Goal: Information Seeking & Learning: Learn about a topic

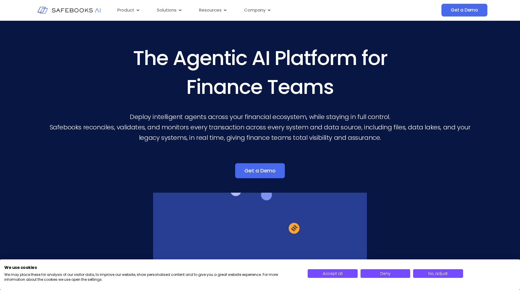
scroll to position [11, 0]
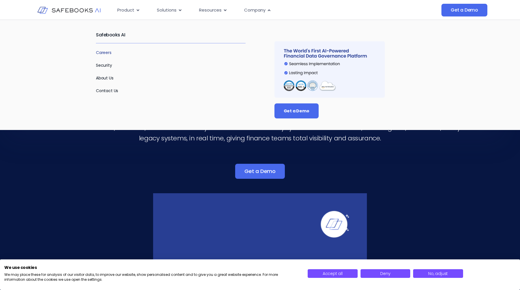
click at [106, 50] on link "Careers" at bounding box center [104, 53] width 16 height 6
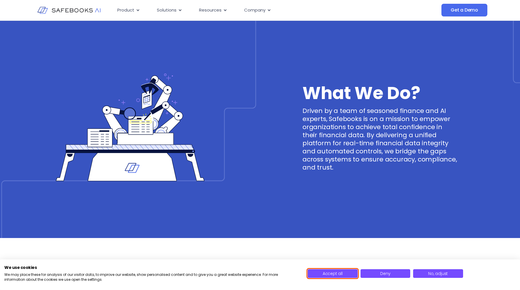
click at [347, 273] on button "Accept all" at bounding box center [333, 273] width 50 height 9
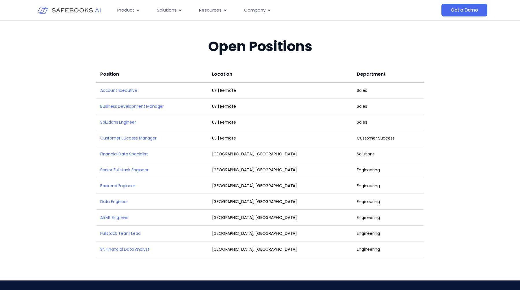
scroll to position [750, 0]
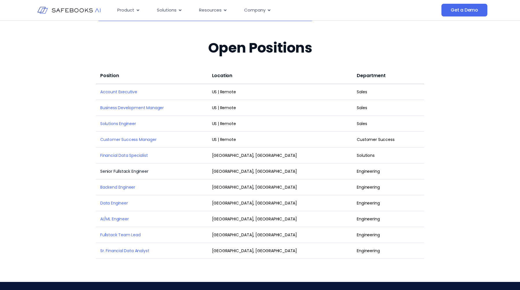
click at [134, 168] on link "Senior Fullstack Engineer" at bounding box center [124, 171] width 48 height 6
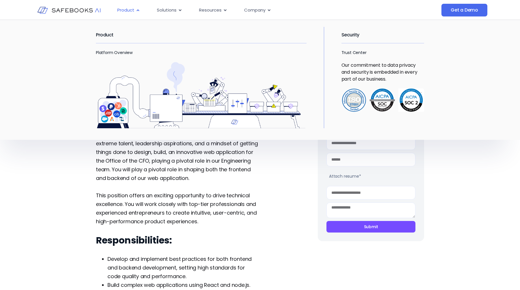
click at [137, 9] on icon "Menu" at bounding box center [138, 10] width 4 height 4
click at [111, 51] on link "Platform Overview" at bounding box center [114, 53] width 37 height 6
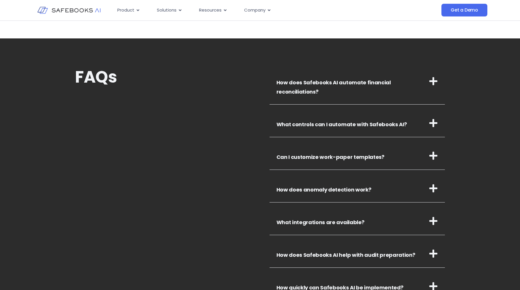
scroll to position [1918, 0]
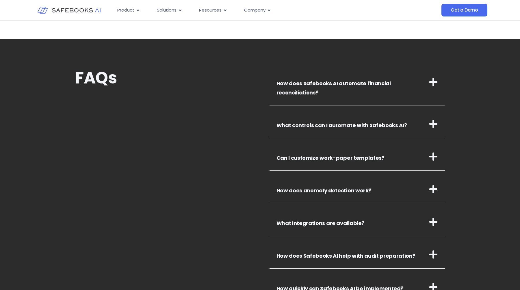
click at [316, 189] on link "How does anomaly detection work?" at bounding box center [324, 190] width 95 height 7
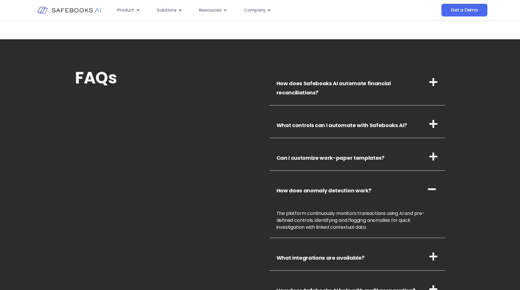
click at [316, 189] on link "How does anomaly detection work?" at bounding box center [324, 190] width 95 height 7
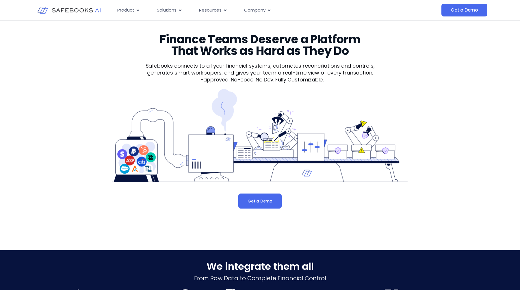
scroll to position [0, 0]
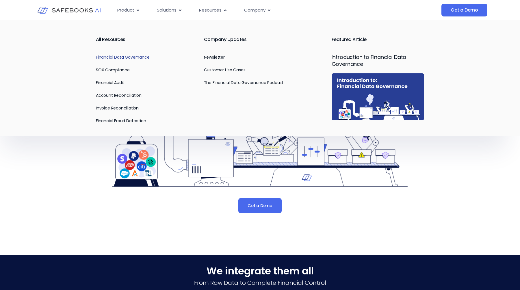
click at [144, 58] on link "Financial Data Governance" at bounding box center [123, 57] width 54 height 6
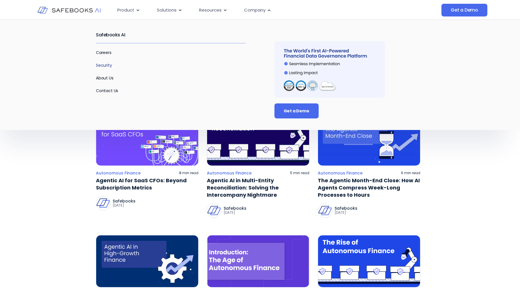
click at [104, 64] on link "Security" at bounding box center [104, 65] width 16 height 6
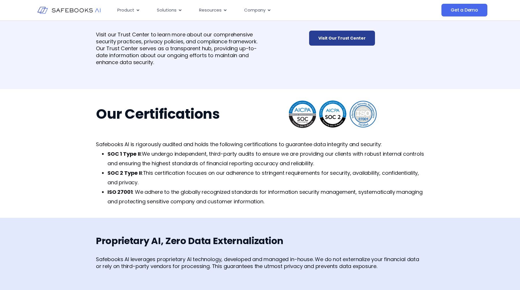
scroll to position [195, 0]
